Goal: Task Accomplishment & Management: Use online tool/utility

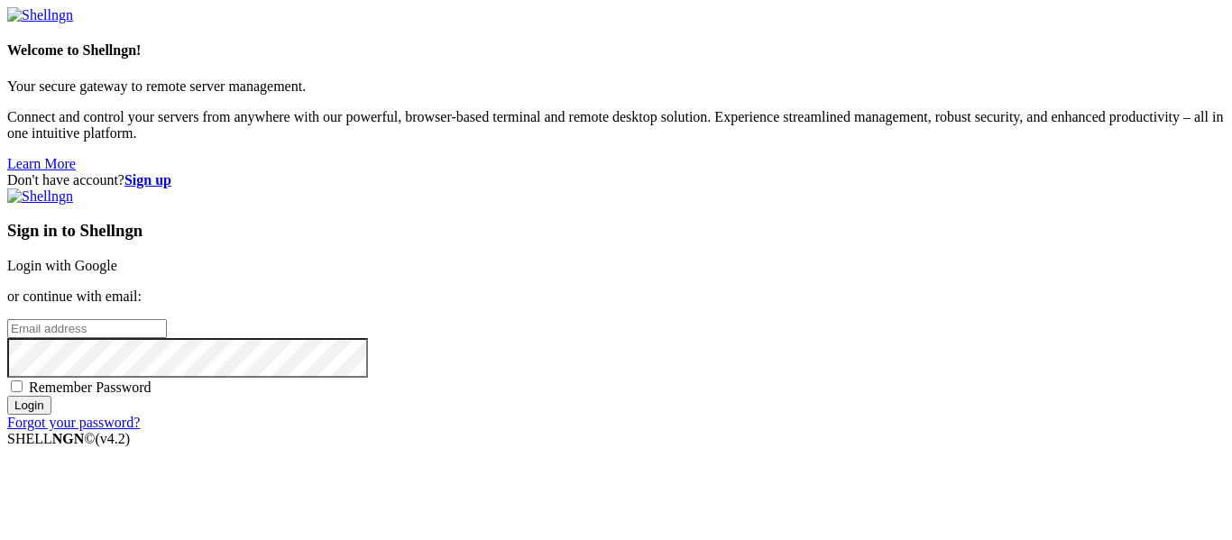
click at [819, 189] on div "Sign in to Shellngn Login with Google or continue with email: Remember Password…" at bounding box center [616, 310] width 1218 height 243
click at [117, 258] on link "Login with Google" at bounding box center [62, 265] width 110 height 15
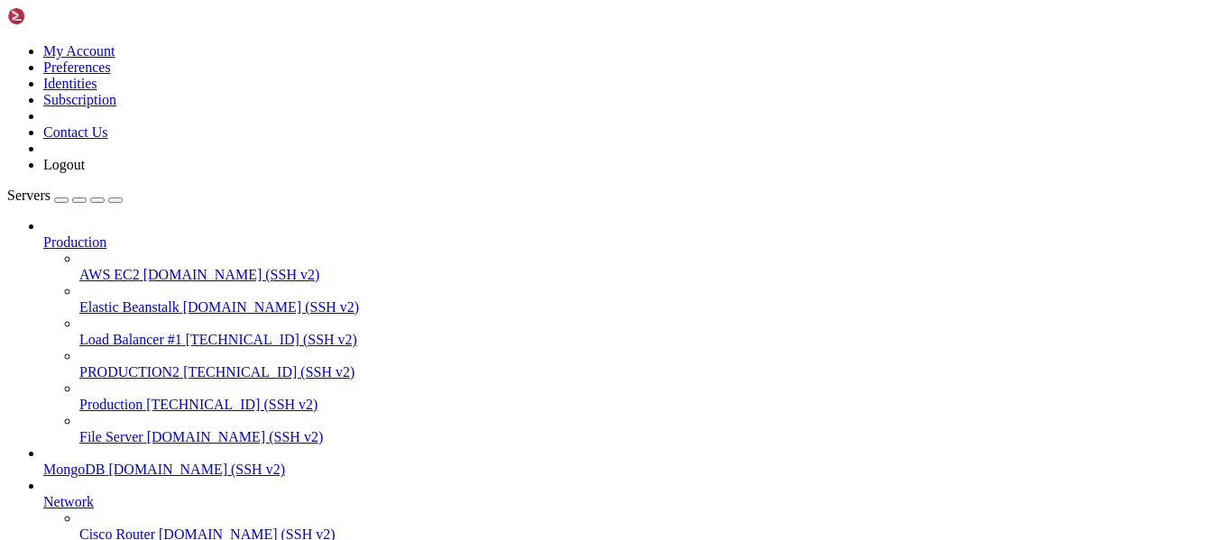
click at [183, 364] on span "[TECHNICAL_ID] (SSH v2)" at bounding box center [268, 371] width 171 height 15
